Goal: Information Seeking & Learning: Learn about a topic

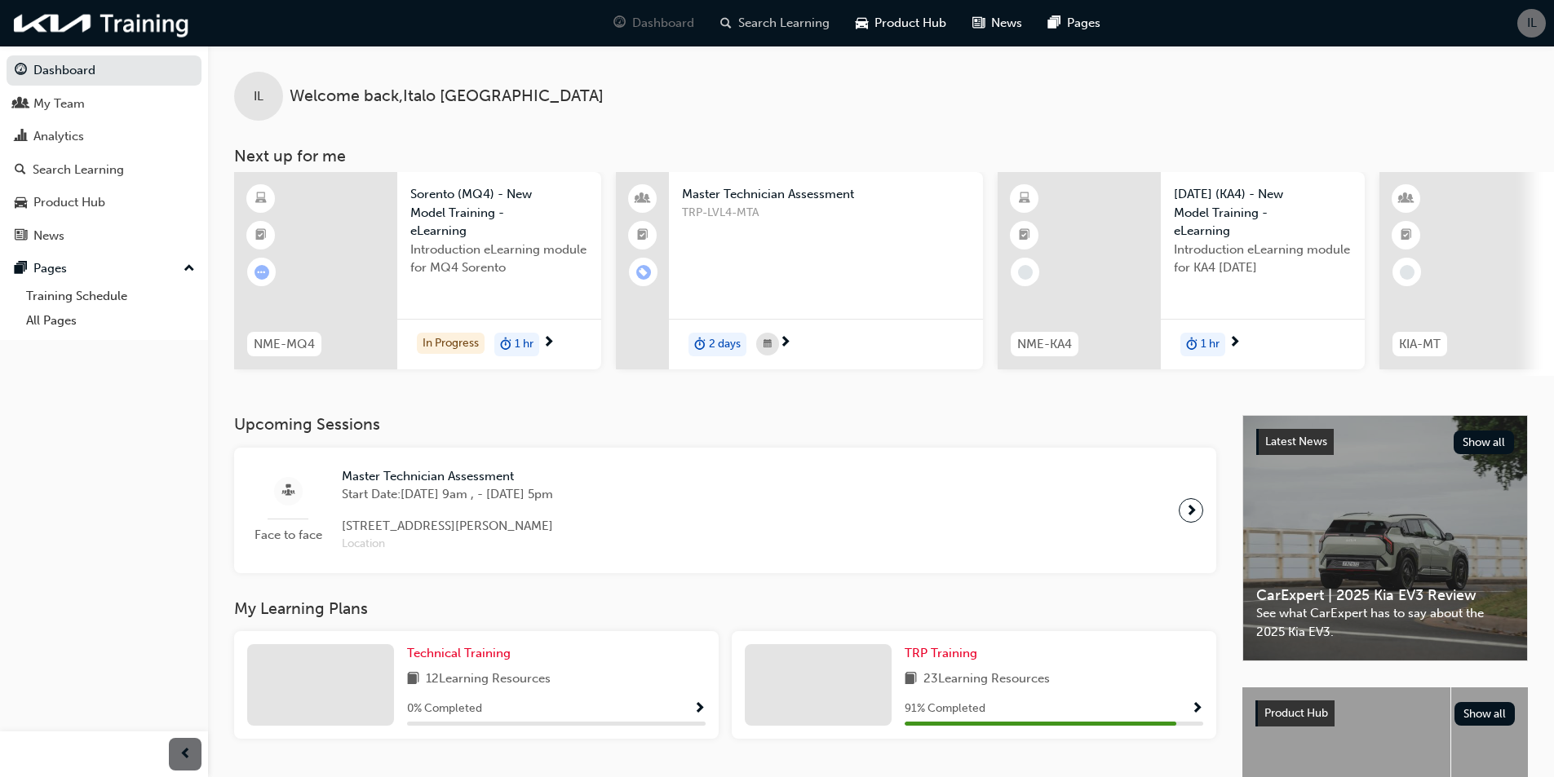
click at [796, 28] on span "Search Learning" at bounding box center [783, 23] width 91 height 19
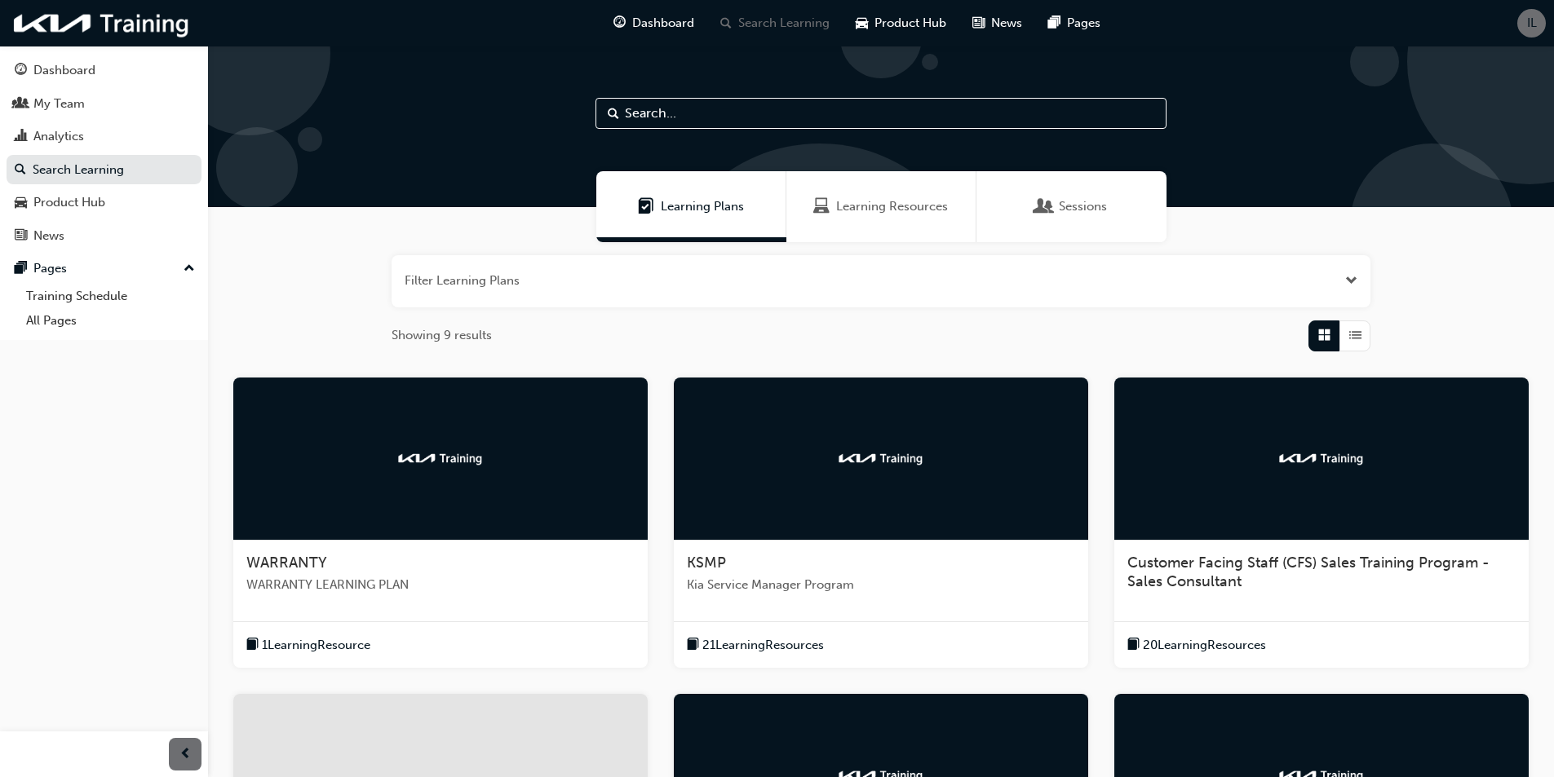
click at [741, 114] on input "text" at bounding box center [880, 113] width 571 height 31
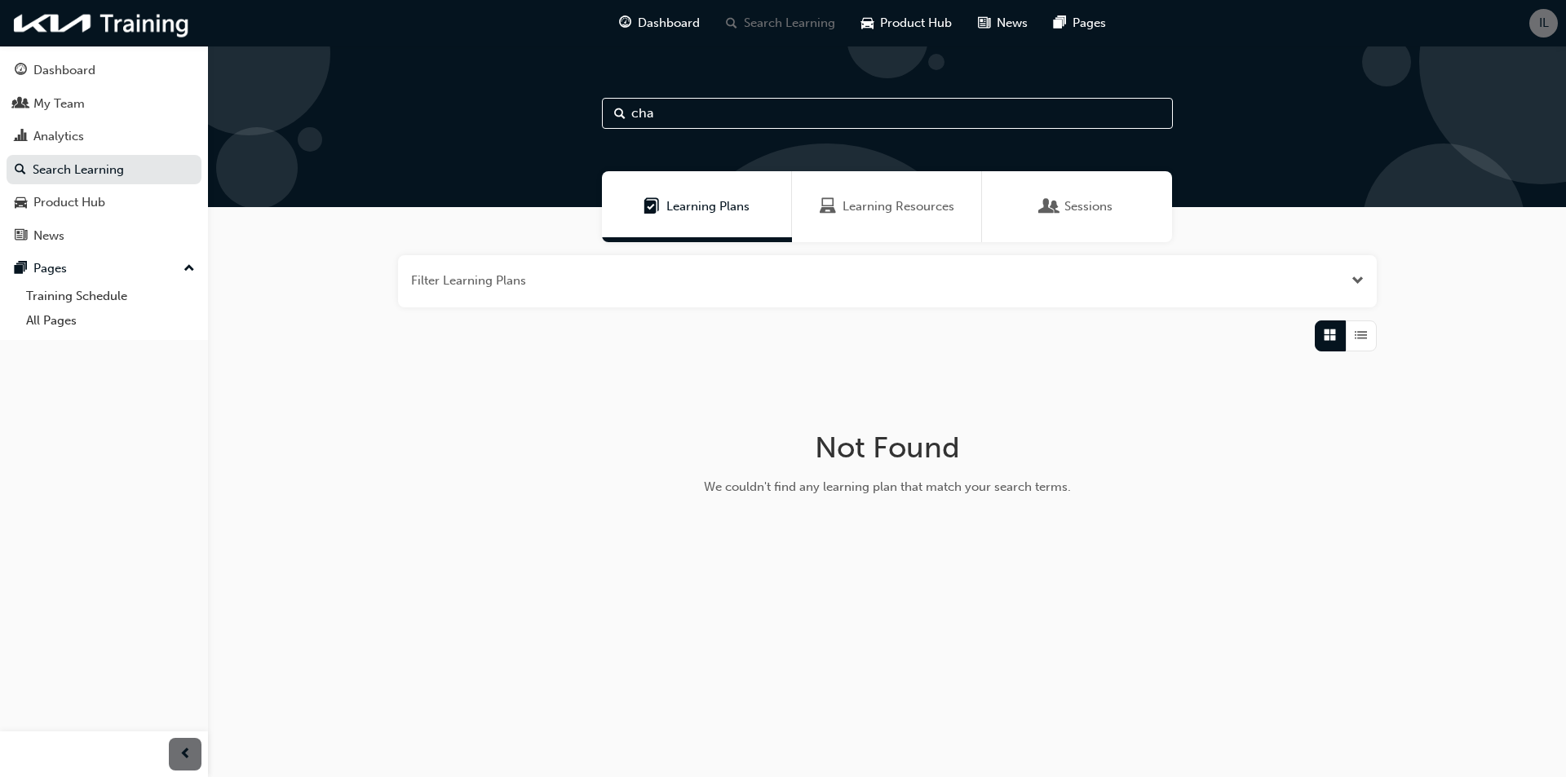
type input "cha"
drag, startPoint x: 1526, startPoint y: 41, endPoint x: 1538, endPoint y: 33, distance: 14.7
click at [1535, 35] on div "Dashboard Search Learning Product Hub News Pages IL" at bounding box center [783, 23] width 1566 height 46
click at [1539, 32] on span "IL" at bounding box center [1544, 23] width 10 height 19
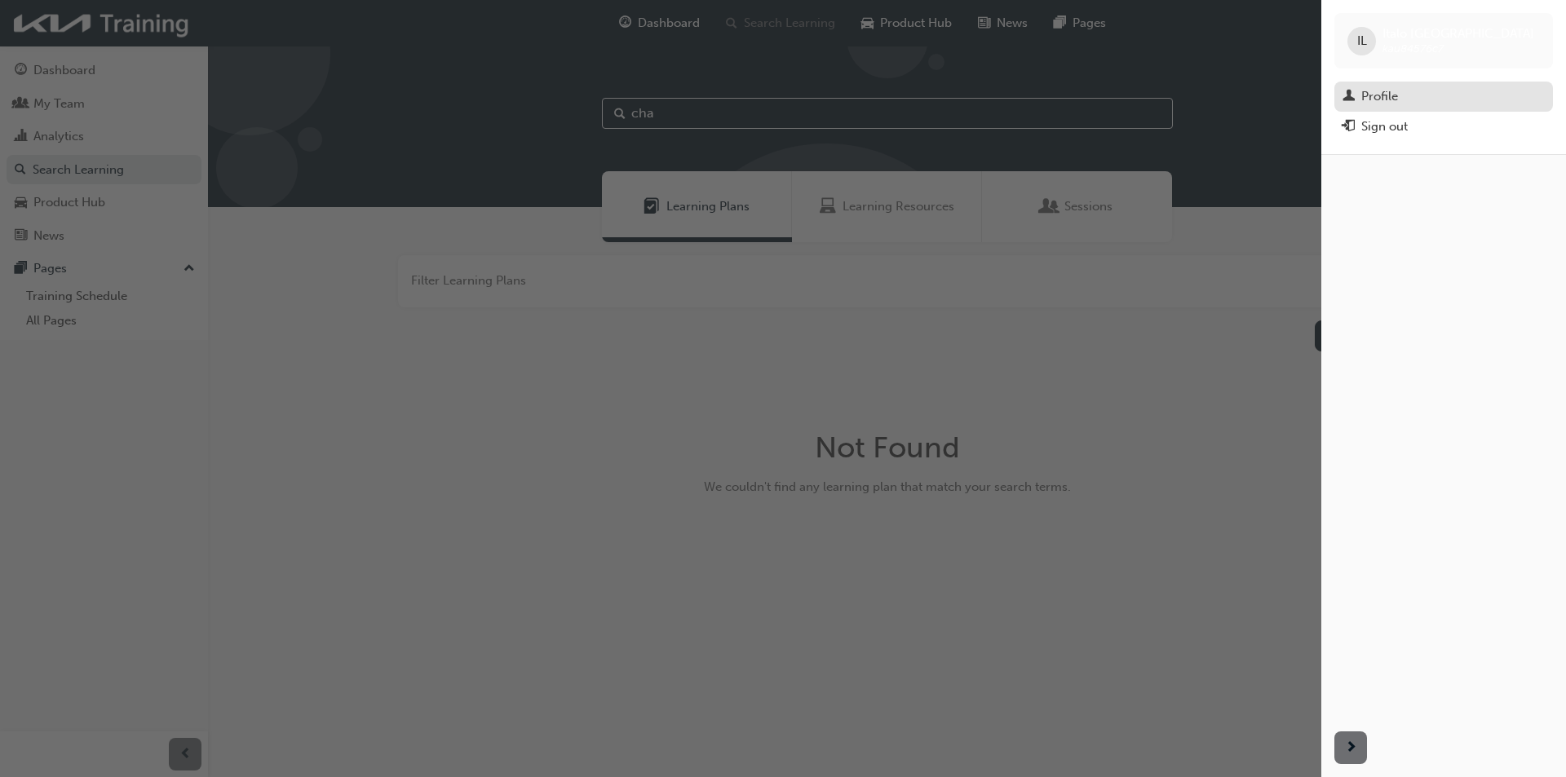
click at [1415, 104] on div "Profile" at bounding box center [1443, 96] width 202 height 20
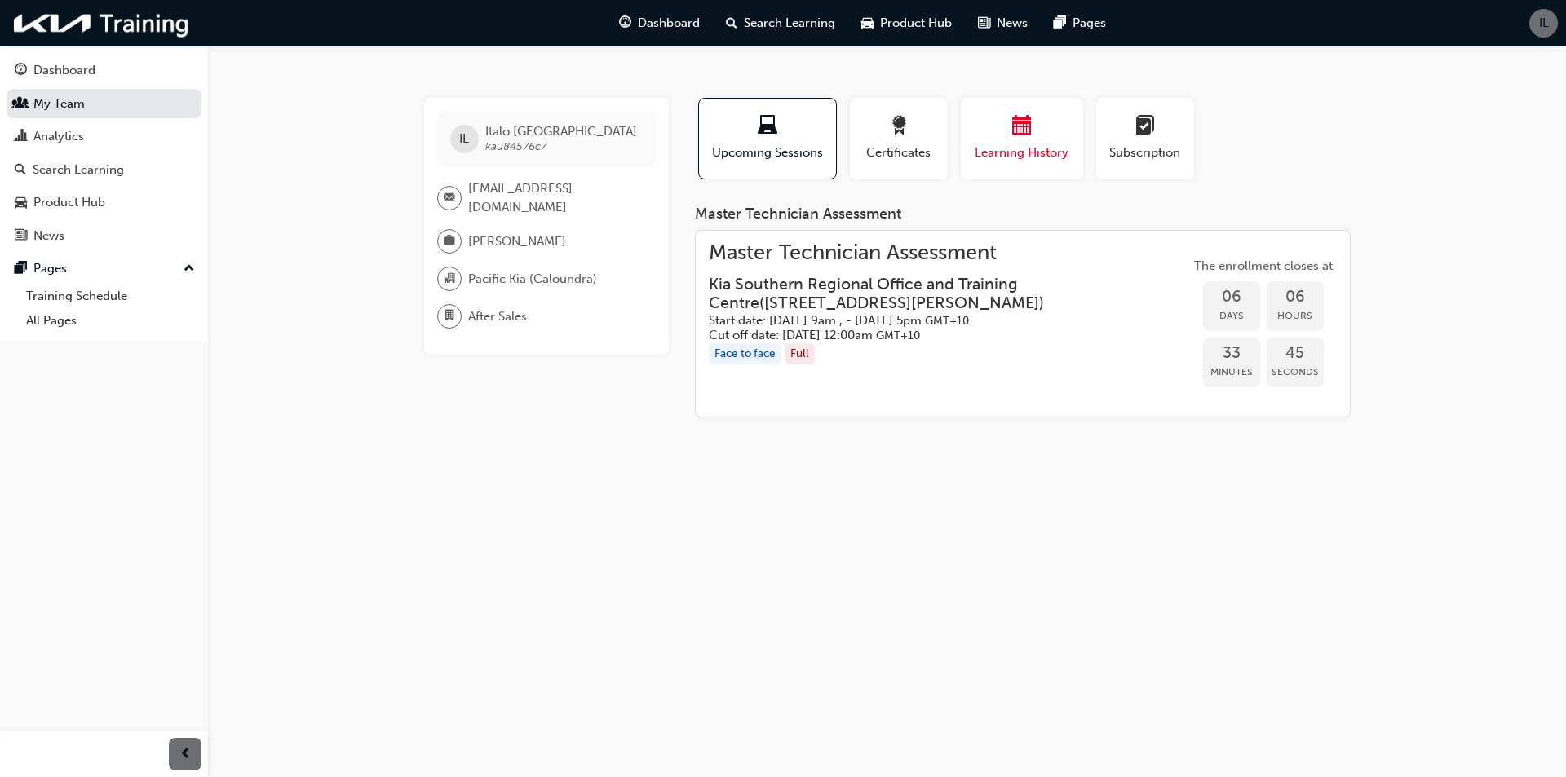
click at [996, 133] on div "button" at bounding box center [1022, 128] width 98 height 25
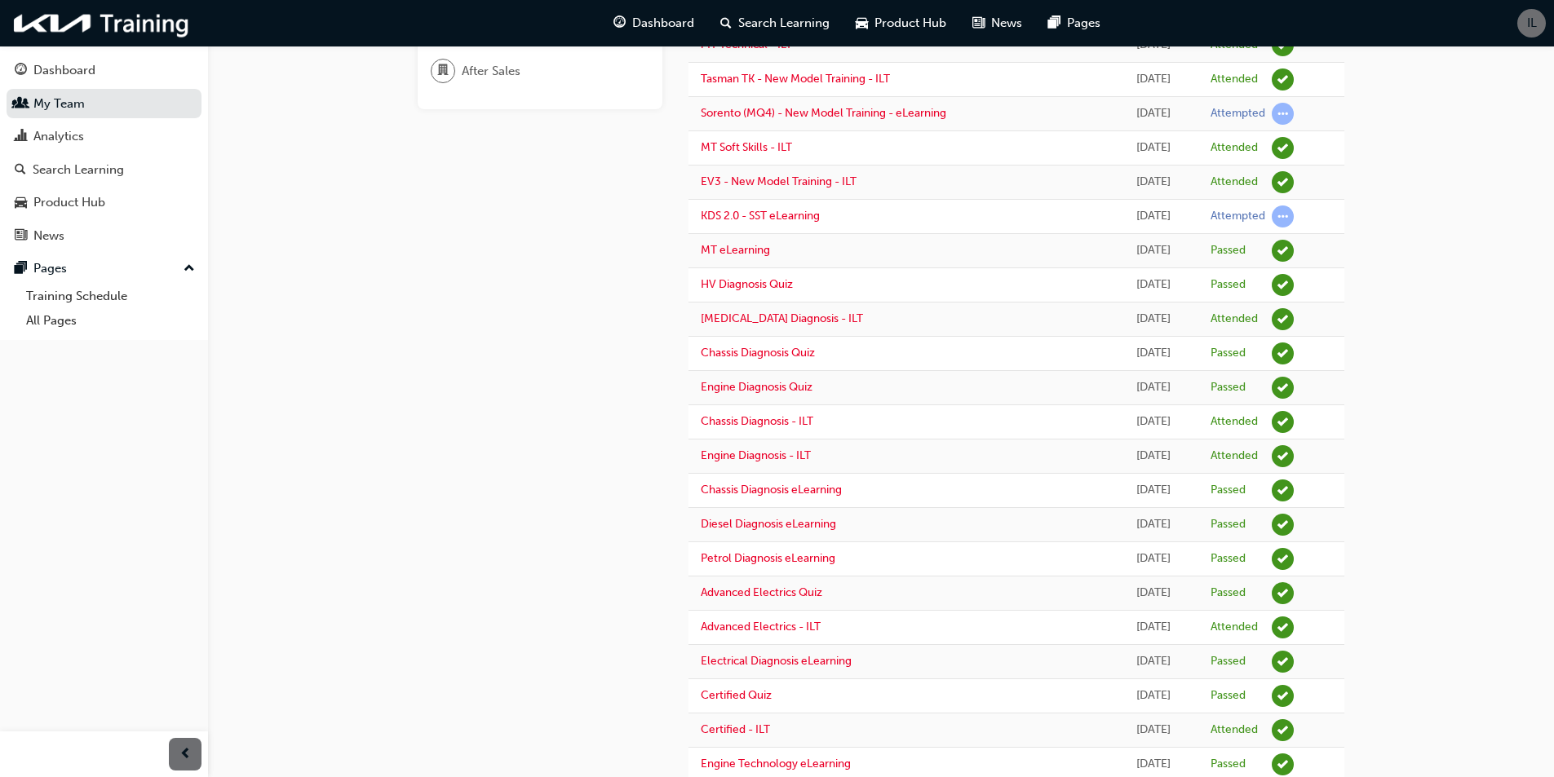
scroll to position [359, 0]
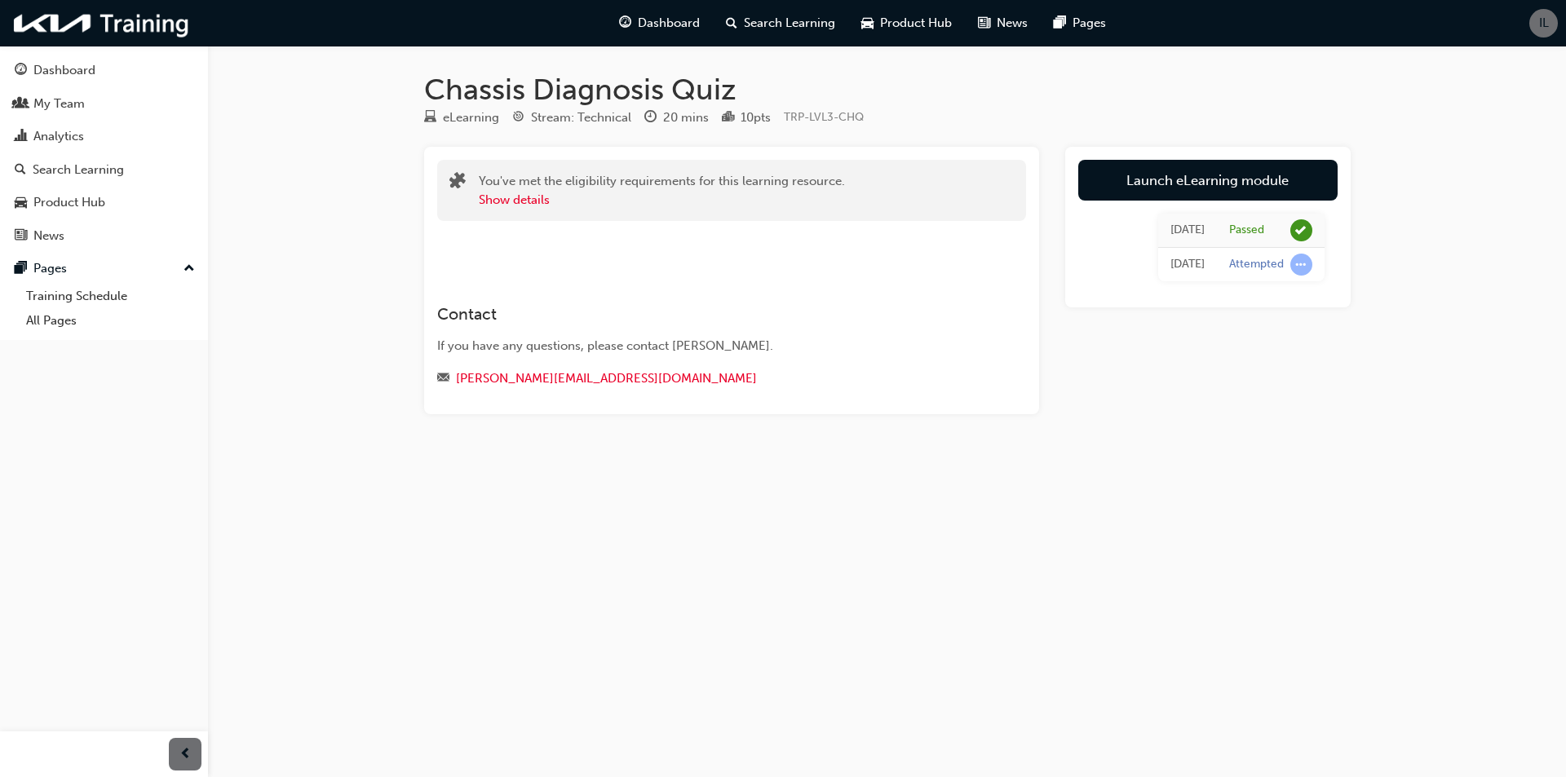
drag, startPoint x: 1192, startPoint y: 232, endPoint x: 1180, endPoint y: 231, distance: 11.4
click at [1188, 232] on div "[DATE]" at bounding box center [1187, 230] width 34 height 19
click at [1170, 228] on div "[DATE]" at bounding box center [1187, 230] width 34 height 19
drag, startPoint x: 1108, startPoint y: 226, endPoint x: 991, endPoint y: 237, distance: 117.1
click at [1100, 227] on div "[DATE] Passed [DATE] Attempted" at bounding box center [1207, 248] width 259 height 94
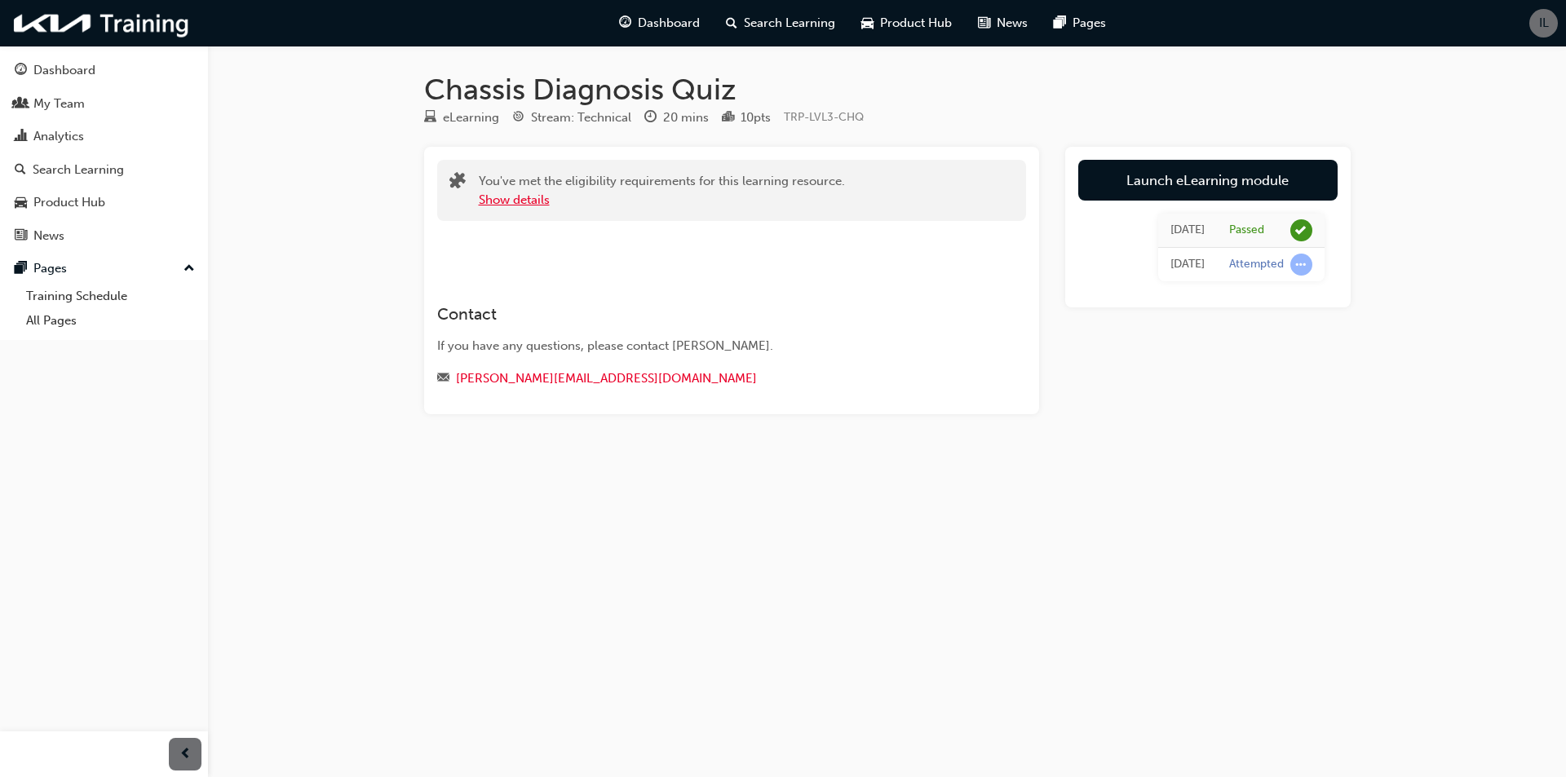
click at [512, 197] on button "Show details" at bounding box center [514, 200] width 71 height 19
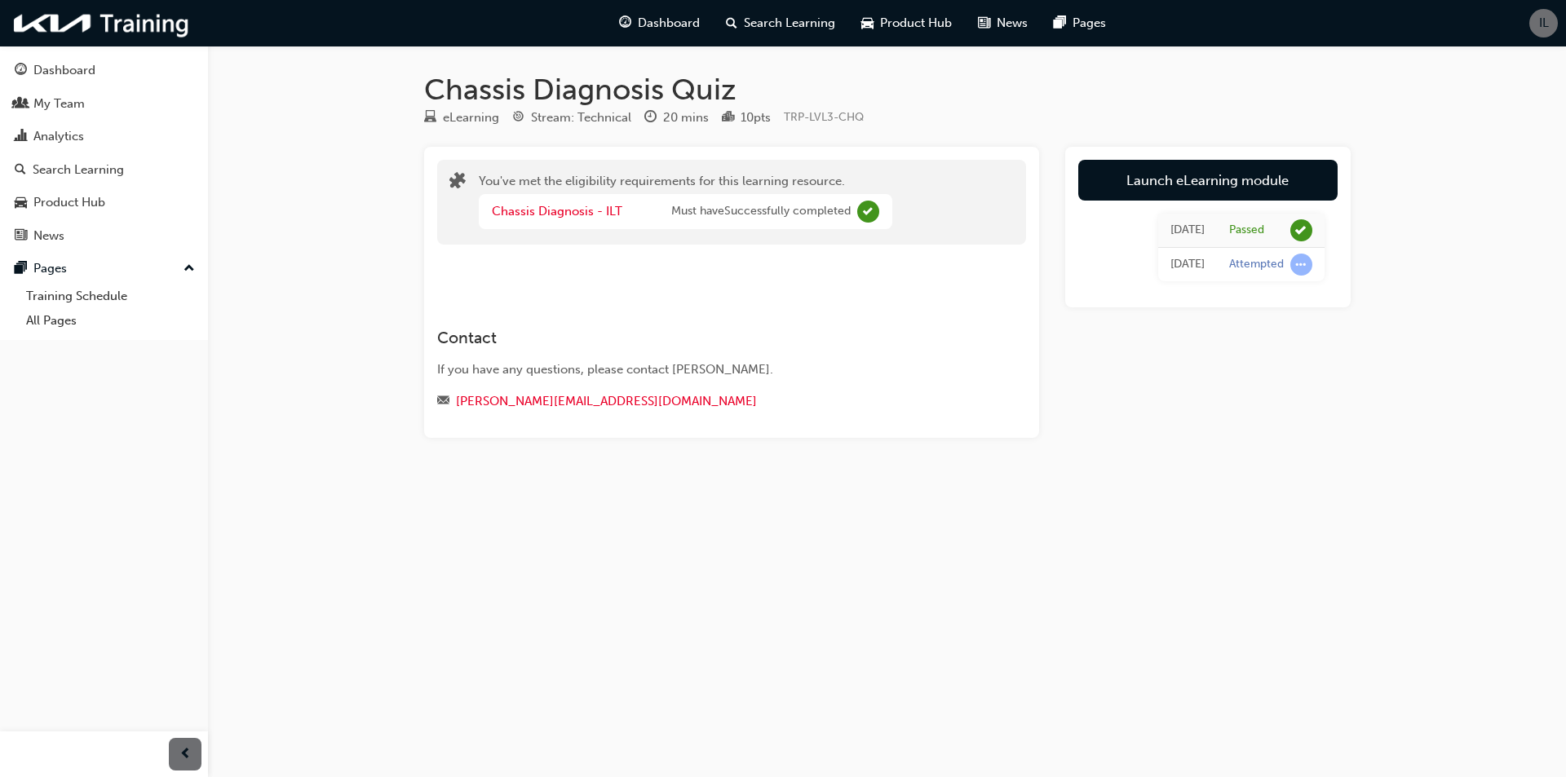
click at [799, 219] on span "Must have Successfully completed" at bounding box center [760, 211] width 179 height 19
drag, startPoint x: 661, startPoint y: 219, endPoint x: 588, endPoint y: 201, distance: 75.6
click at [659, 220] on div "Chassis Diagnosis - ILT" at bounding box center [581, 211] width 179 height 19
click at [537, 211] on link "Chassis Diagnosis - ILT" at bounding box center [557, 211] width 130 height 15
